Goal: Task Accomplishment & Management: Manage account settings

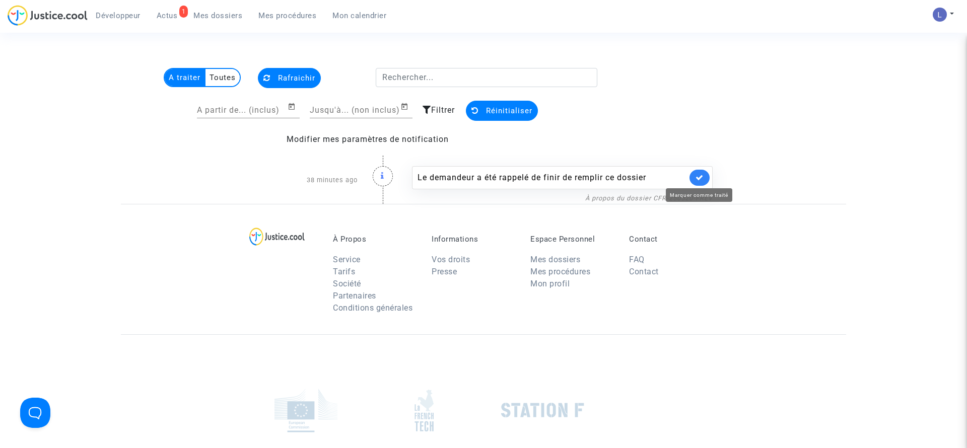
click at [700, 177] on icon at bounding box center [700, 178] width 8 height 8
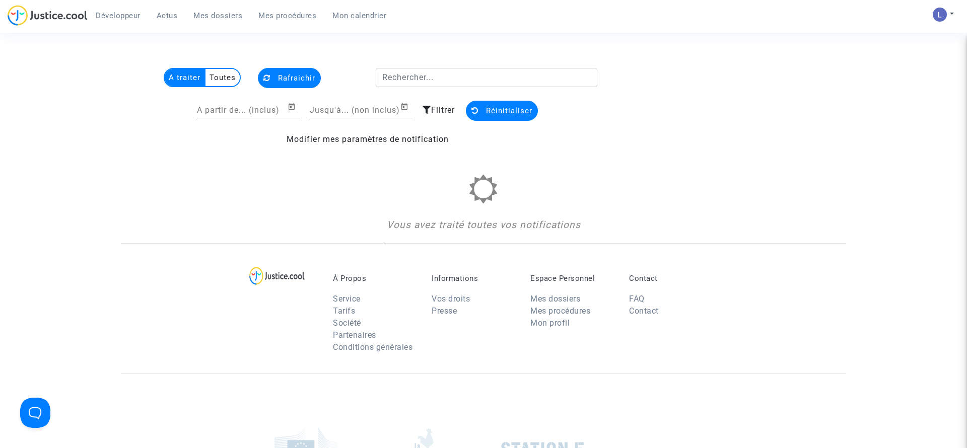
click at [215, 18] on span "Mes dossiers" at bounding box center [217, 15] width 49 height 9
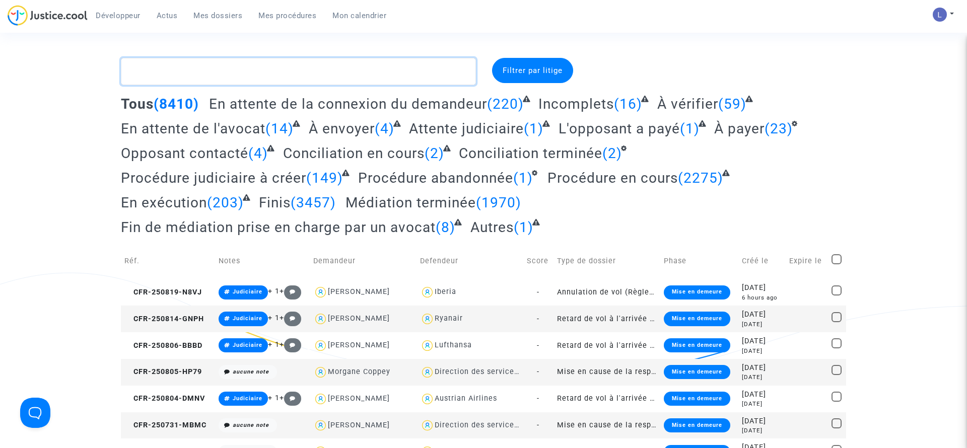
click at [183, 68] on textarea at bounding box center [298, 71] width 355 height 27
paste textarea "[PERSON_NAME]"
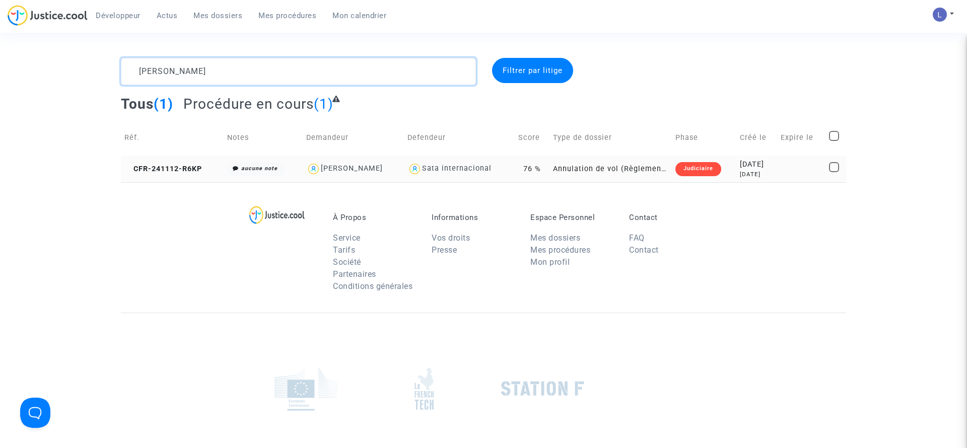
type textarea "[PERSON_NAME]"
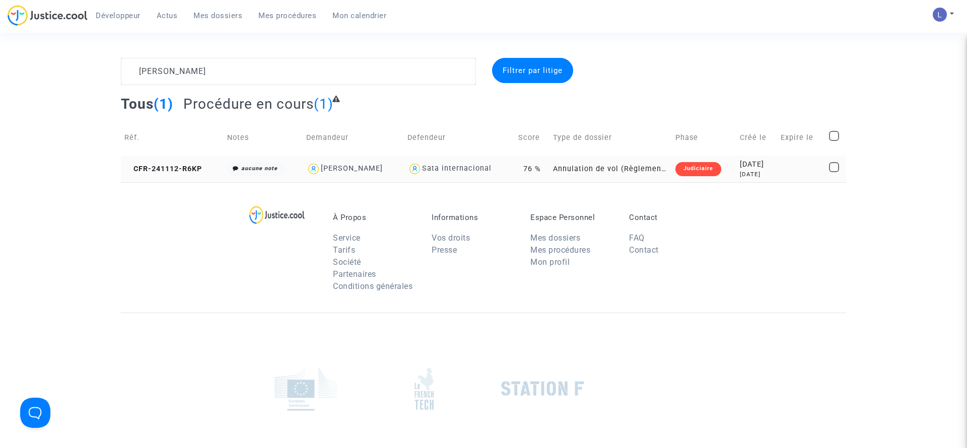
click at [145, 175] on td "CFR-241112-R6KP" at bounding box center [172, 169] width 103 height 27
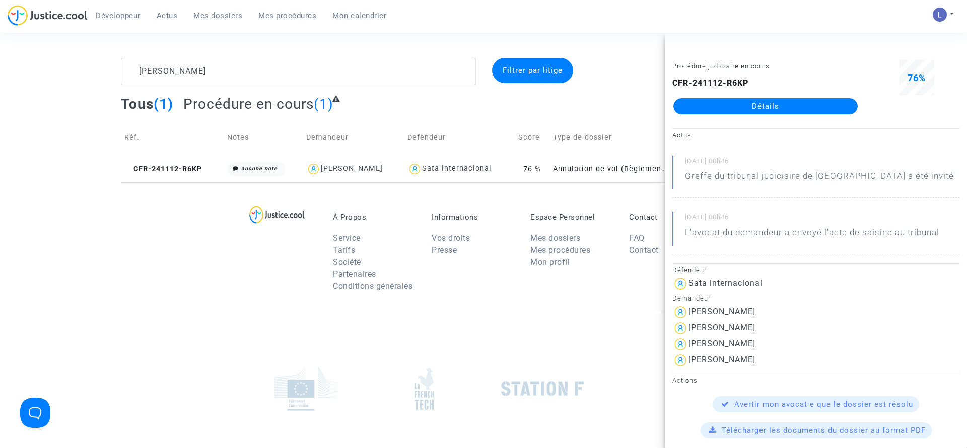
click at [761, 103] on link "Détails" at bounding box center [766, 106] width 184 height 16
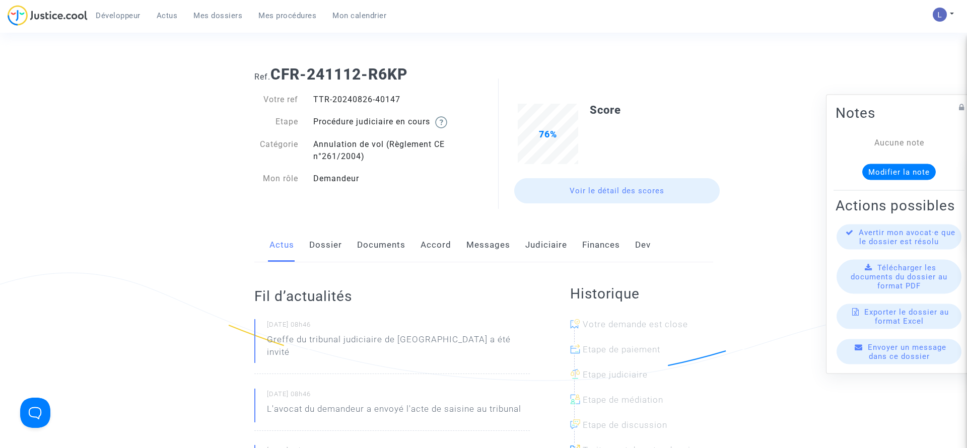
click at [545, 249] on link "Judiciaire" at bounding box center [546, 245] width 42 height 33
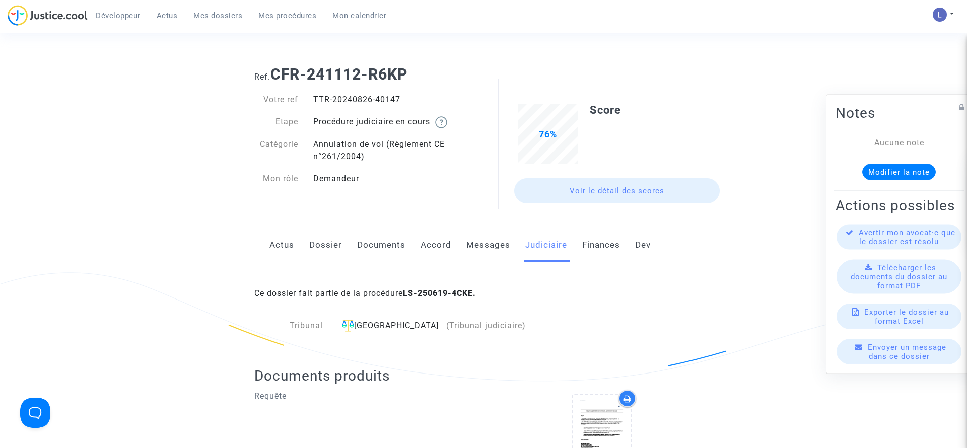
click at [286, 250] on link "Actus" at bounding box center [282, 245] width 25 height 33
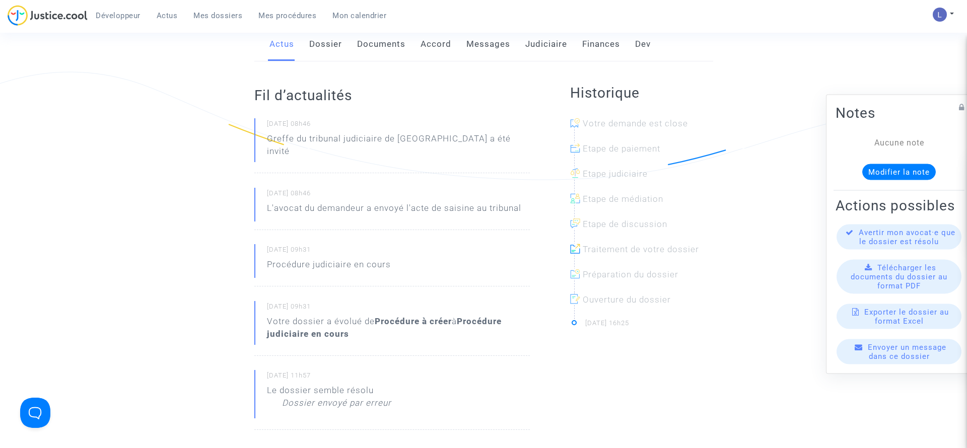
scroll to position [203, 0]
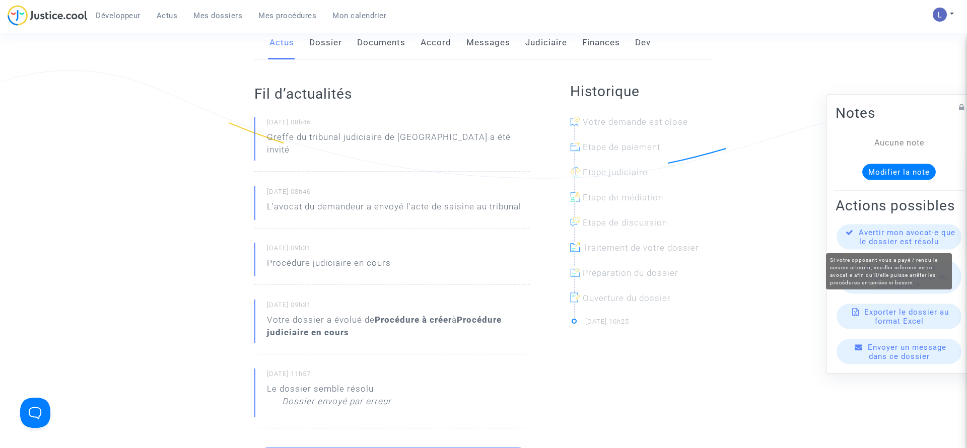
click at [912, 235] on span "Avertir mon avocat·e que le dossier est résolu" at bounding box center [907, 237] width 97 height 18
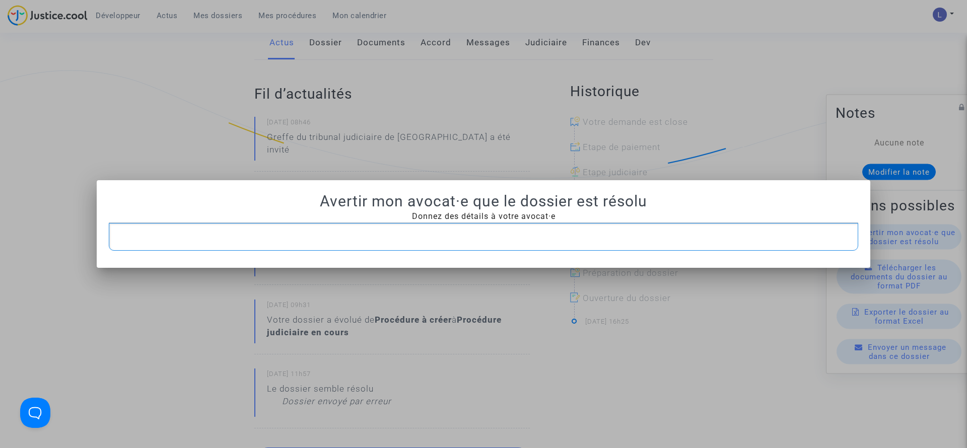
scroll to position [0, 0]
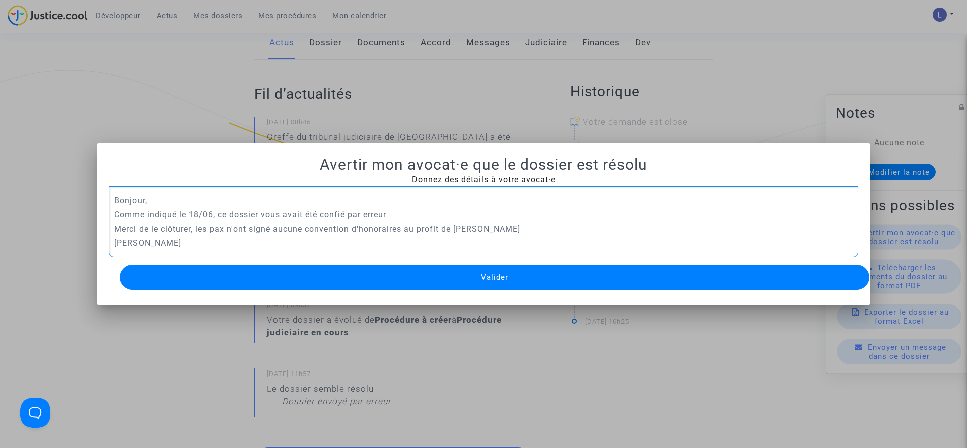
click at [356, 279] on button "Valider" at bounding box center [495, 277] width 750 height 25
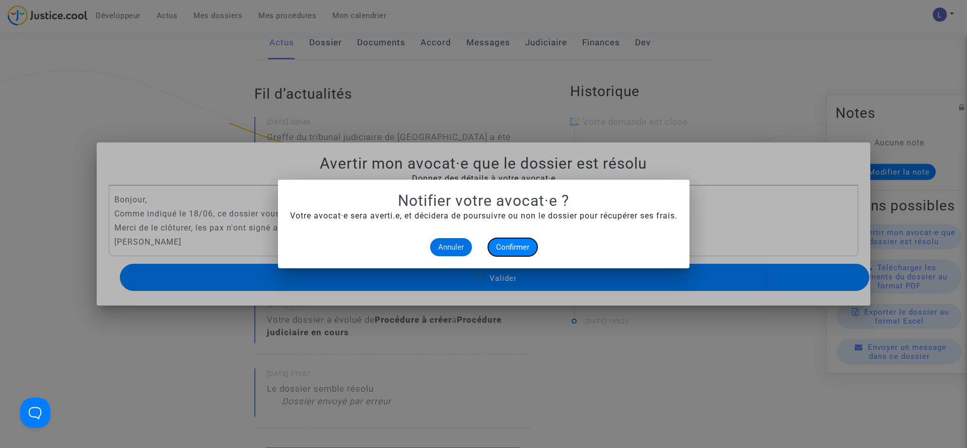
click at [521, 244] on span "Confirmer" at bounding box center [512, 247] width 33 height 9
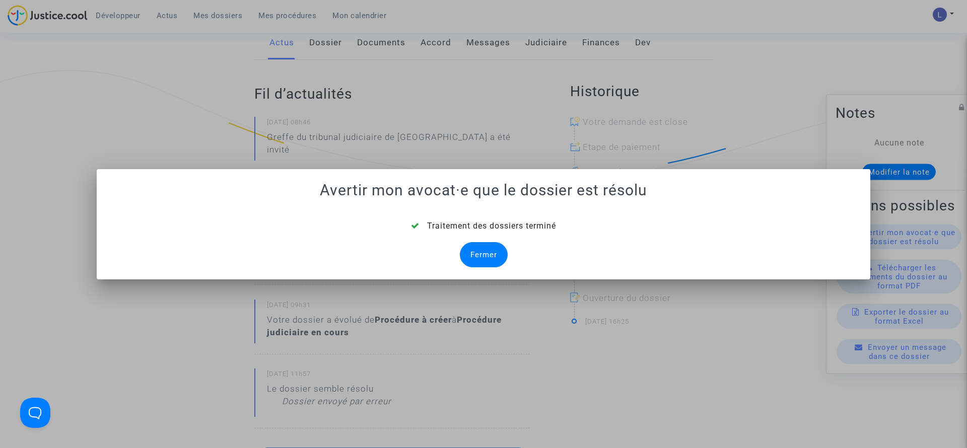
click at [487, 254] on div "Fermer" at bounding box center [484, 254] width 48 height 25
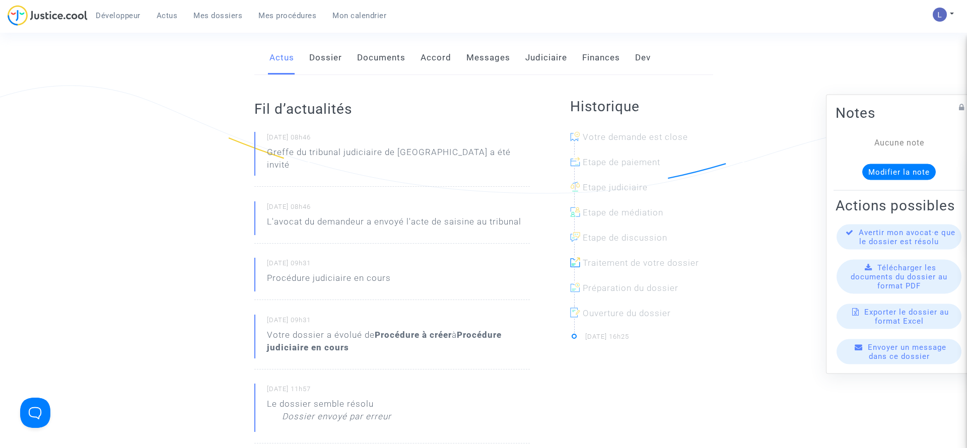
scroll to position [185, 0]
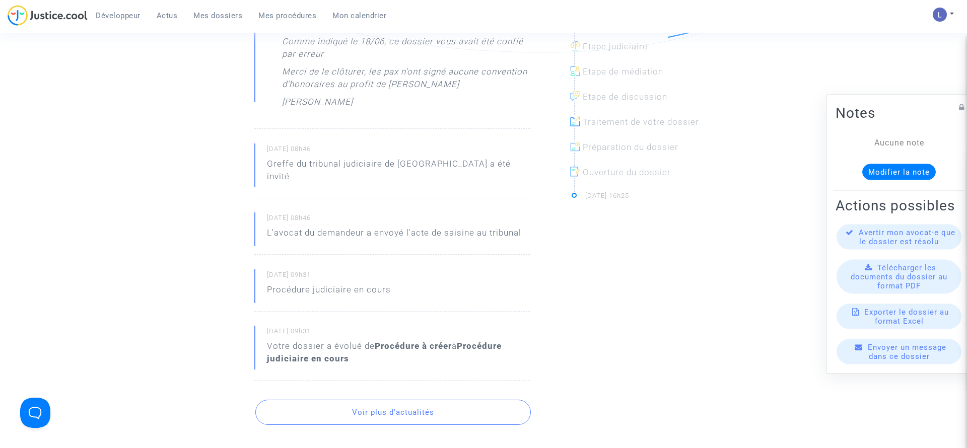
scroll to position [332, 0]
click at [372, 397] on button "Voir plus d'actualités" at bounding box center [393, 409] width 276 height 25
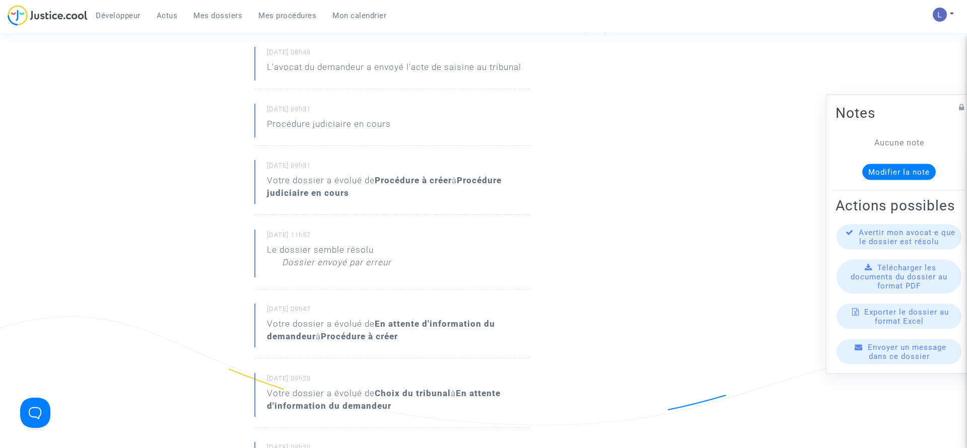
scroll to position [0, 0]
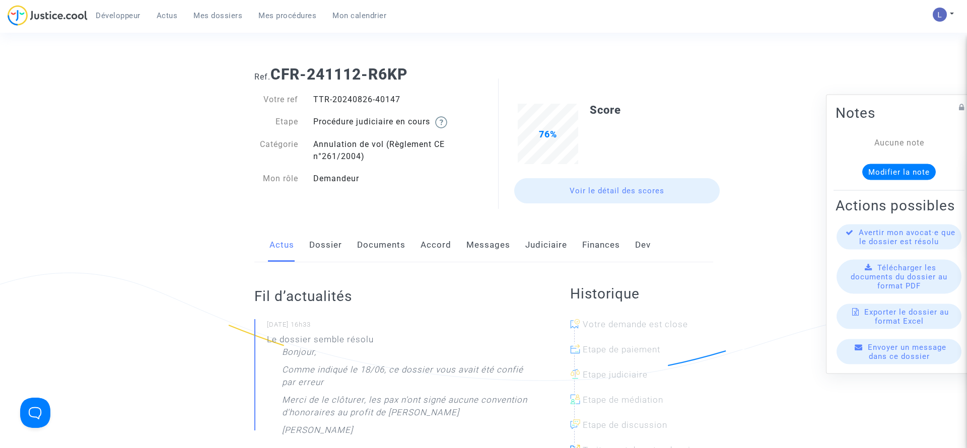
click at [220, 14] on span "Mes dossiers" at bounding box center [217, 15] width 49 height 9
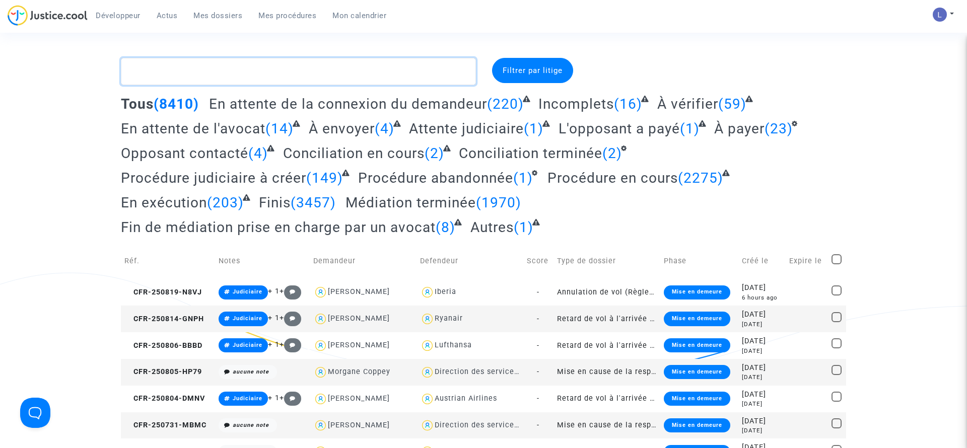
click at [241, 73] on textarea at bounding box center [298, 71] width 355 height 27
paste textarea "[PERSON_NAME]"
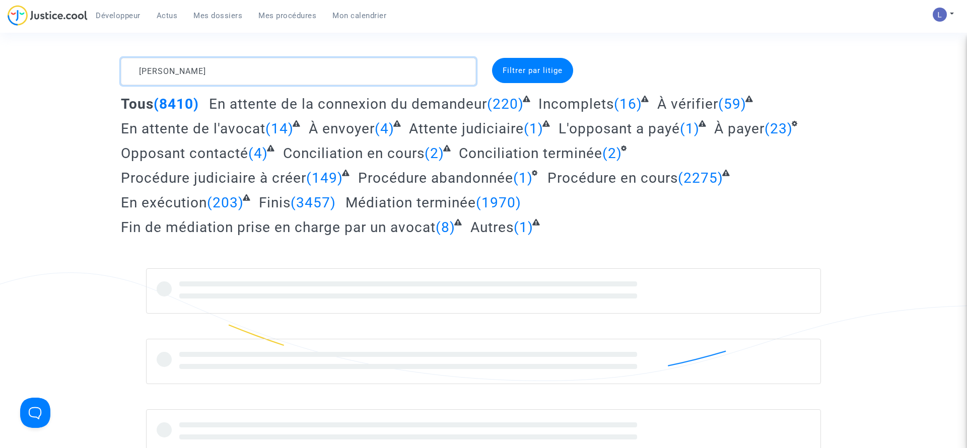
type textarea "[PERSON_NAME]"
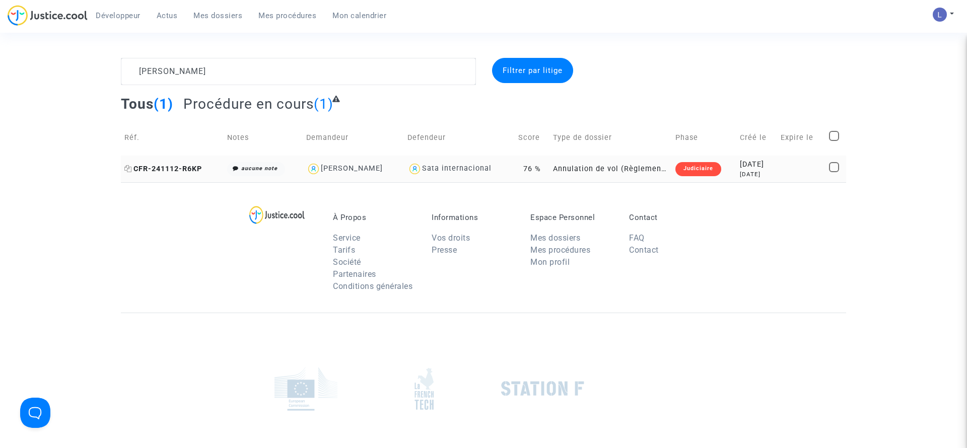
click at [174, 168] on span "CFR-241112-R6KP" at bounding box center [163, 169] width 78 height 9
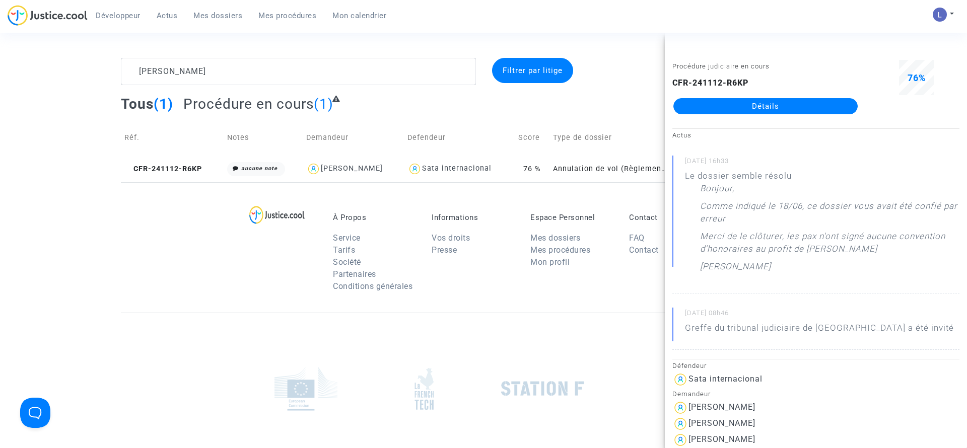
click at [788, 111] on link "Détails" at bounding box center [766, 106] width 184 height 16
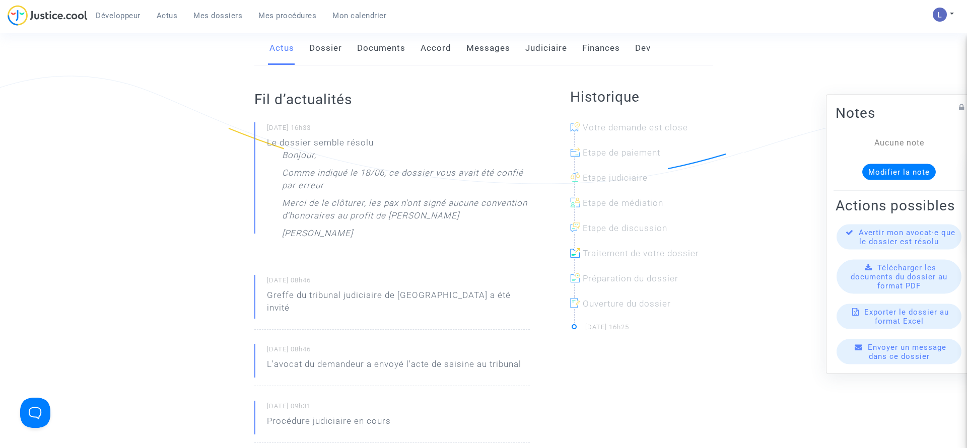
scroll to position [198, 0]
click at [210, 15] on span "Mes dossiers" at bounding box center [217, 15] width 49 height 9
